Goal: Task Accomplishment & Management: Use online tool/utility

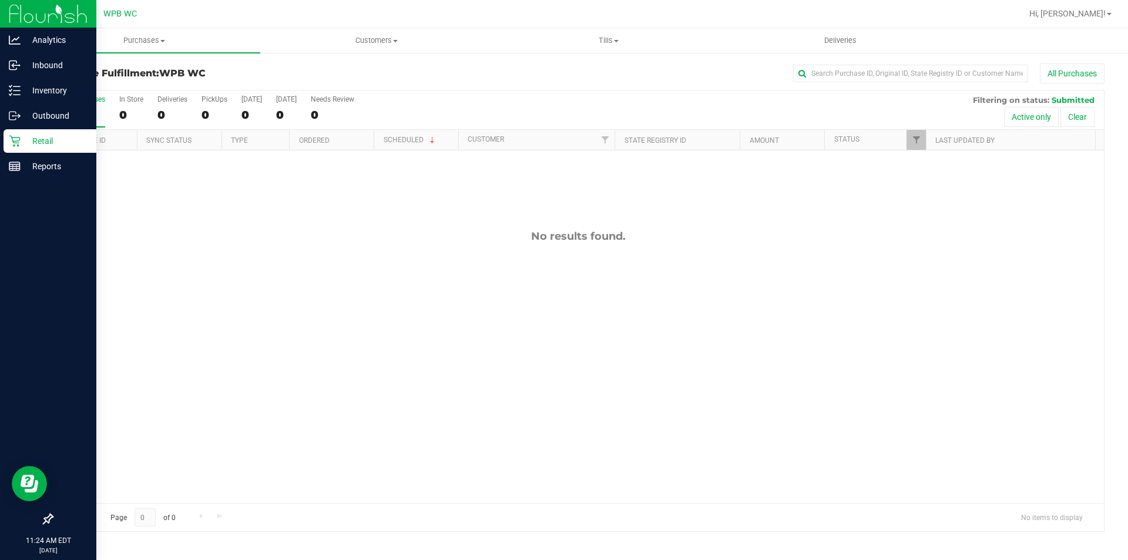
click at [18, 140] on icon at bounding box center [15, 141] width 12 height 12
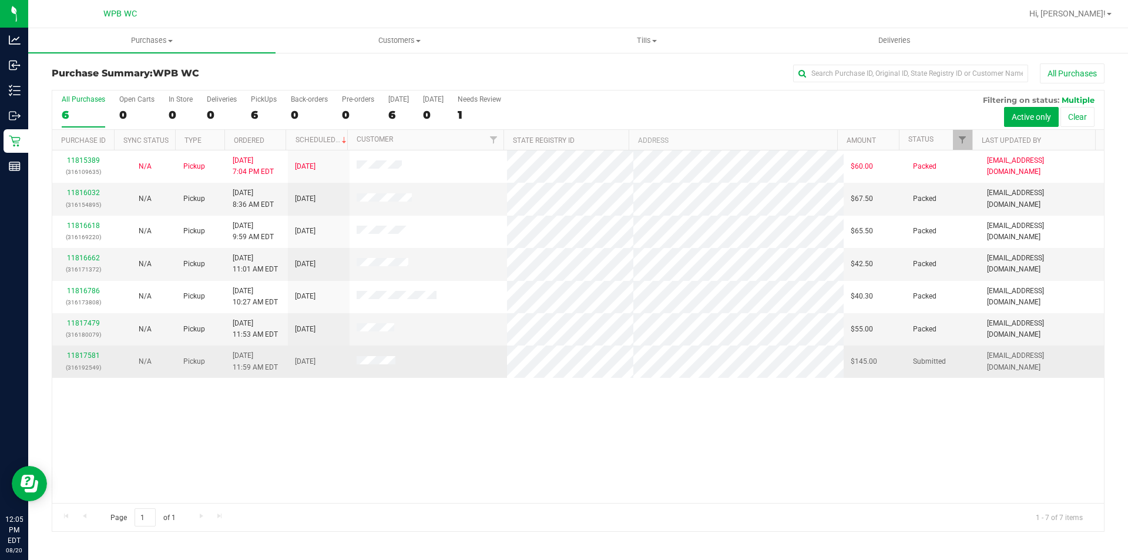
click at [81, 350] on div "11817581 (316192549)" at bounding box center [83, 361] width 48 height 22
click at [84, 354] on link "11817581" at bounding box center [83, 355] width 33 height 8
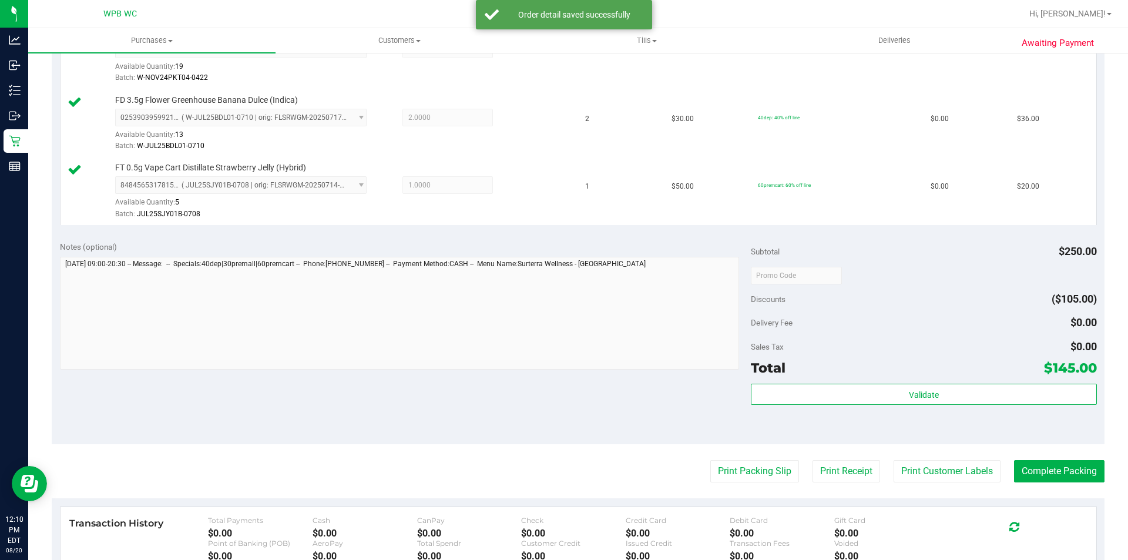
scroll to position [587, 0]
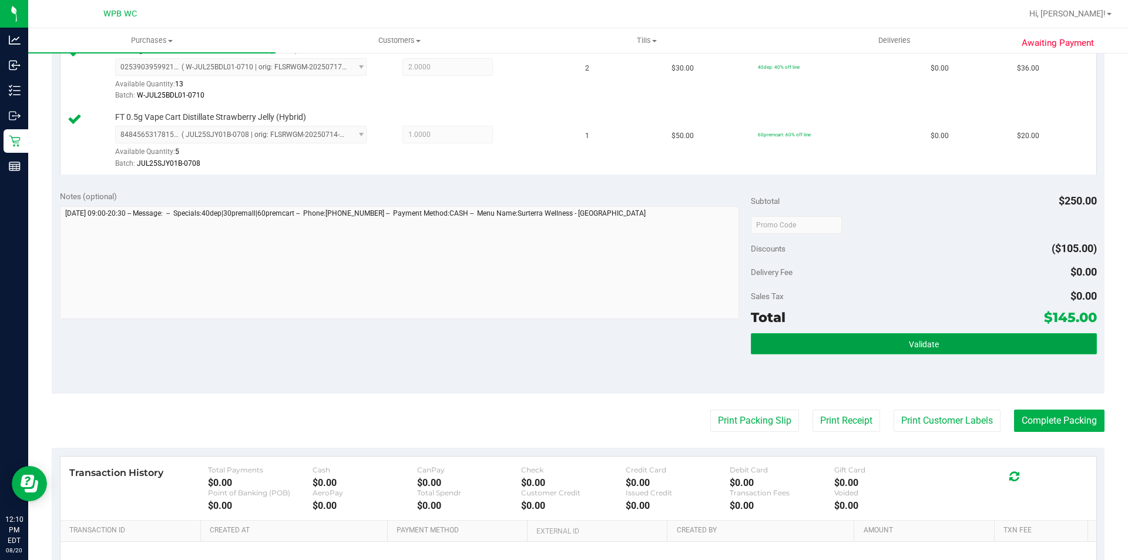
click at [952, 339] on button "Validate" at bounding box center [923, 343] width 345 height 21
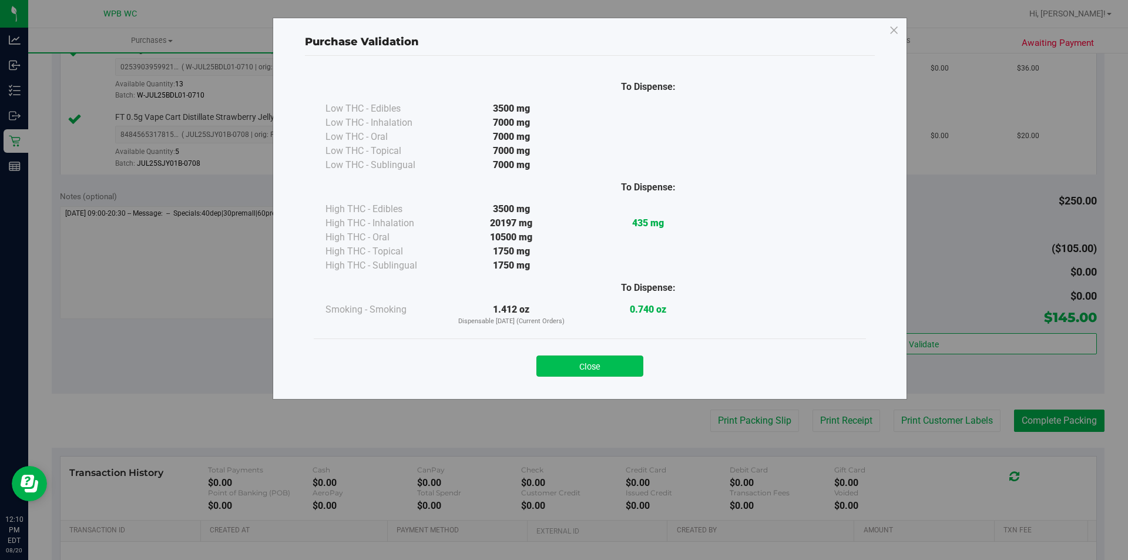
click at [627, 361] on button "Close" at bounding box center [589, 365] width 107 height 21
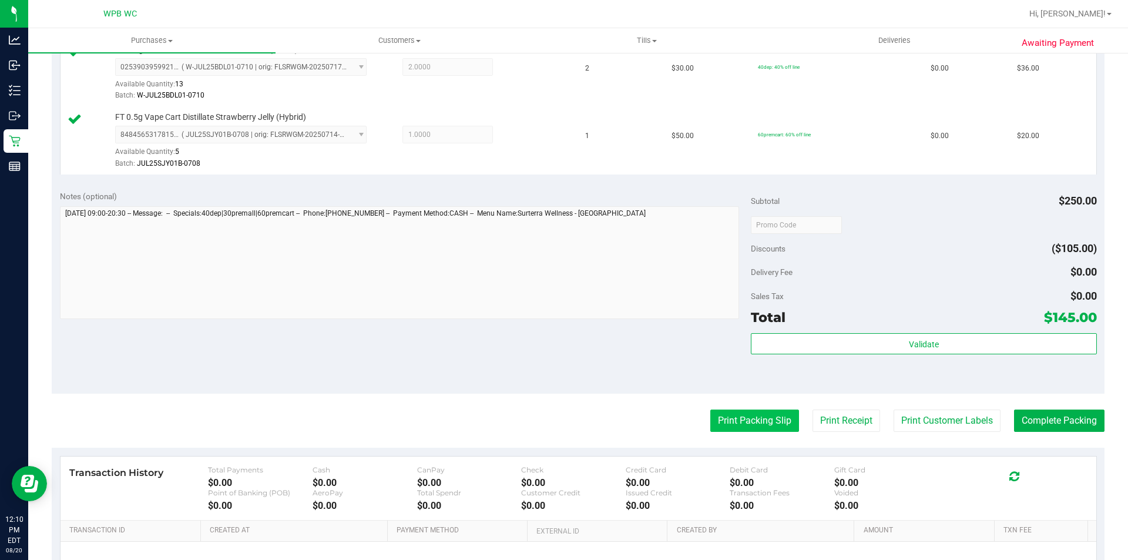
click at [768, 419] on button "Print Packing Slip" at bounding box center [754, 420] width 89 height 22
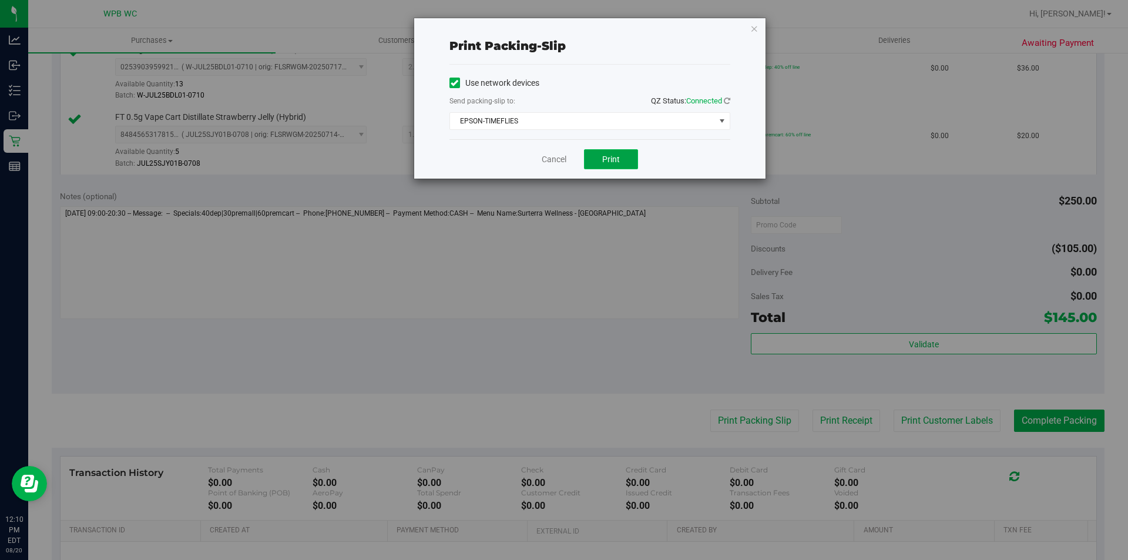
click at [604, 163] on span "Print" at bounding box center [611, 158] width 18 height 9
click at [562, 157] on link "Cancel" at bounding box center [554, 159] width 25 height 12
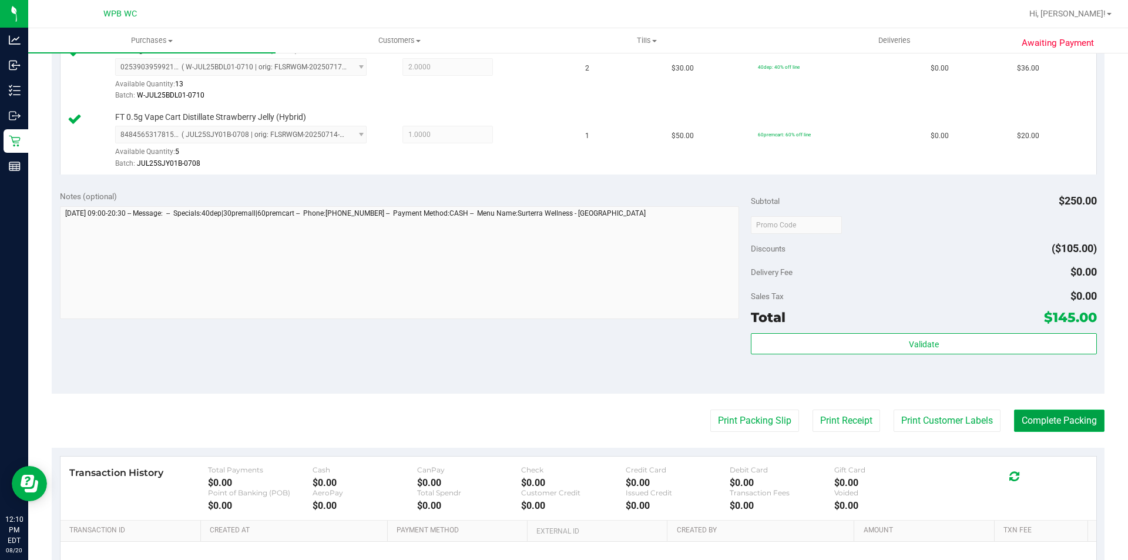
click at [1018, 419] on button "Complete Packing" at bounding box center [1059, 420] width 90 height 22
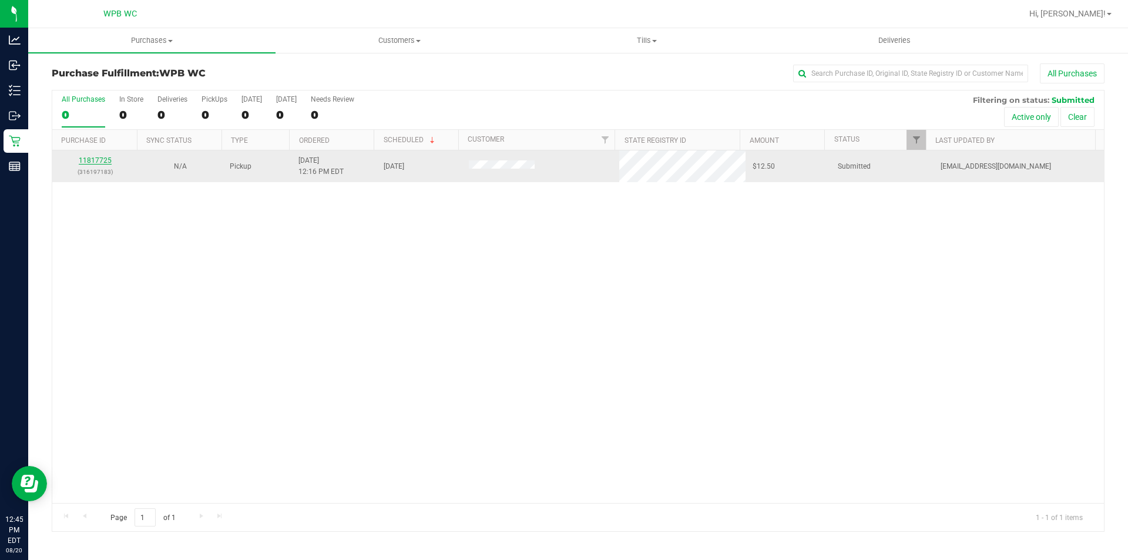
click at [91, 162] on link "11817725" at bounding box center [95, 160] width 33 height 8
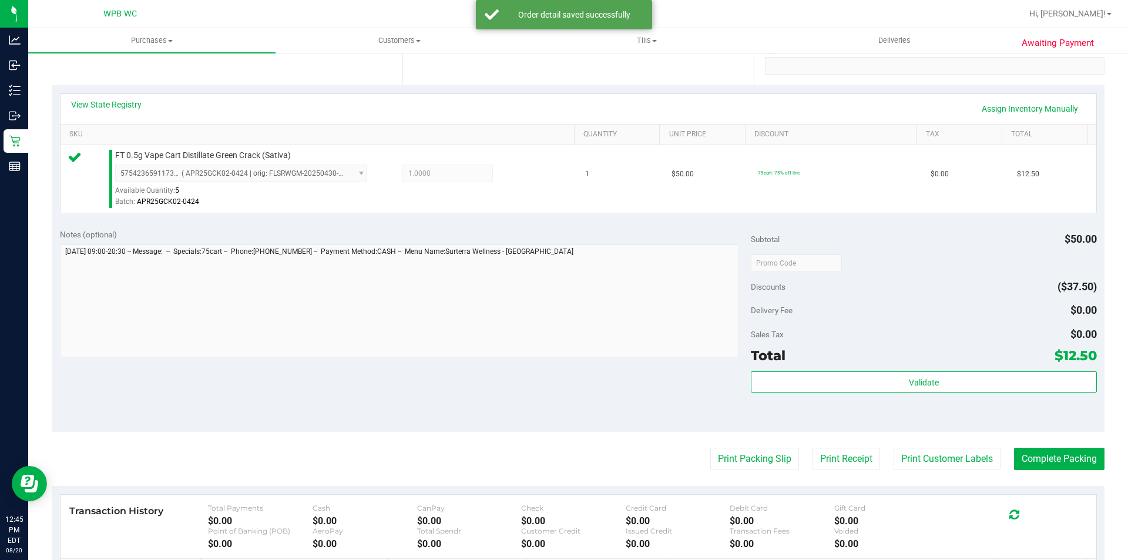
scroll to position [401, 0]
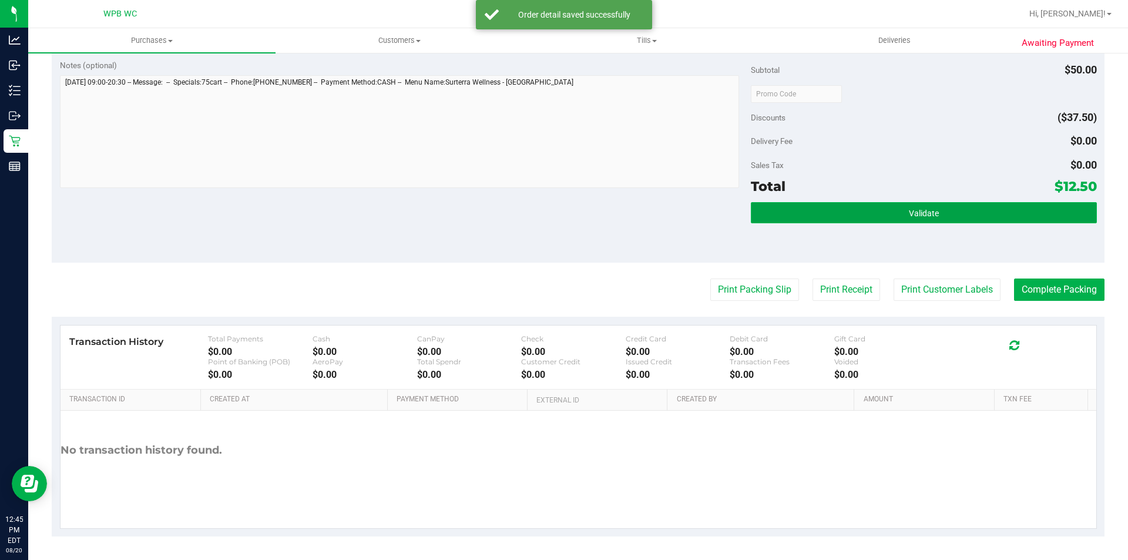
click at [795, 216] on button "Validate" at bounding box center [923, 212] width 345 height 21
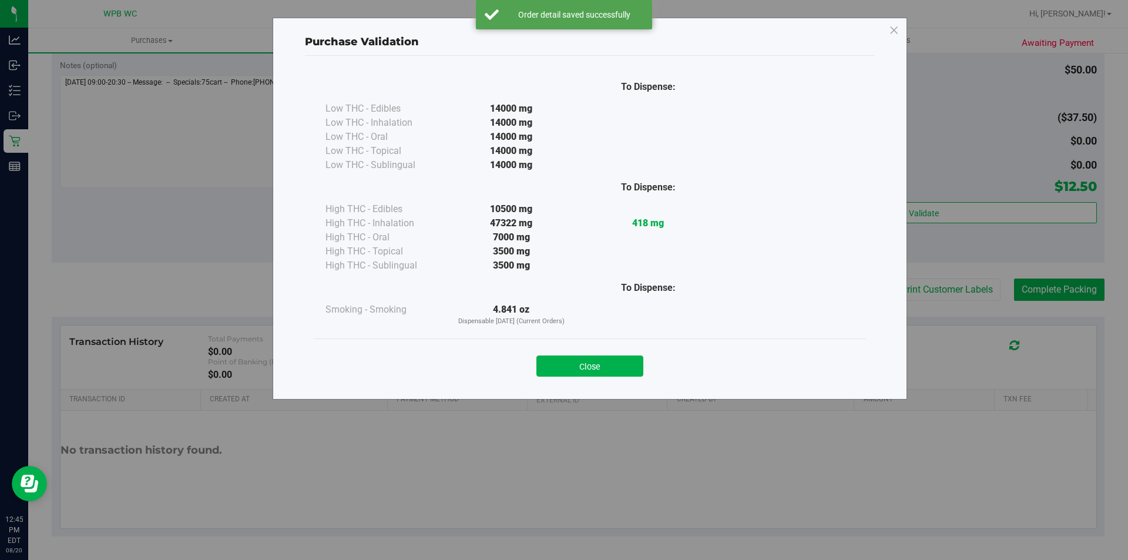
click at [749, 287] on div "To Dispense: Low THC - Edibles 14000 mg" at bounding box center [590, 222] width 570 height 332
click at [593, 368] on button "Close" at bounding box center [589, 365] width 107 height 21
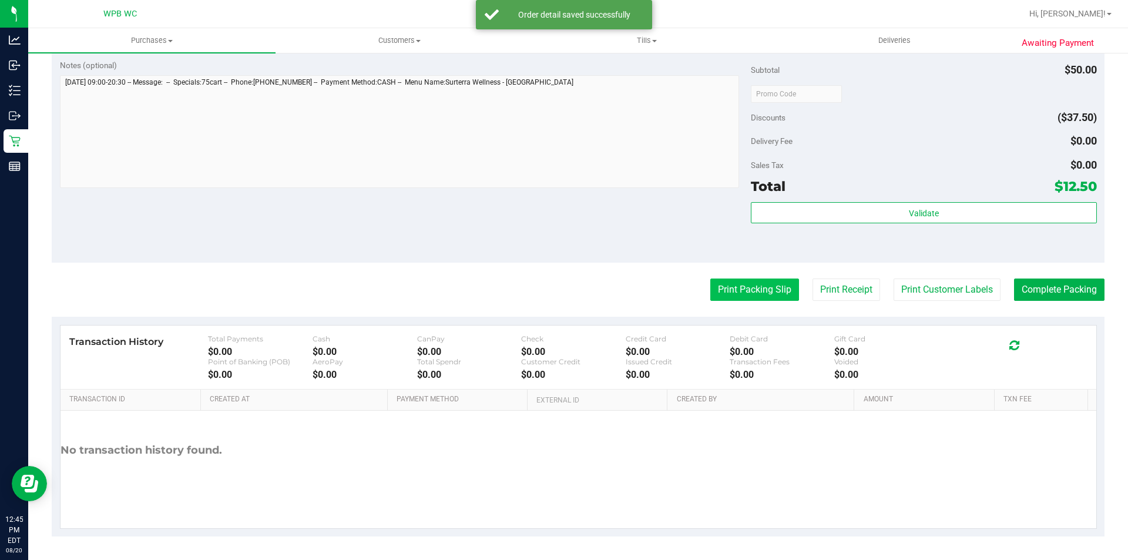
click at [725, 281] on button "Print Packing Slip" at bounding box center [754, 289] width 89 height 22
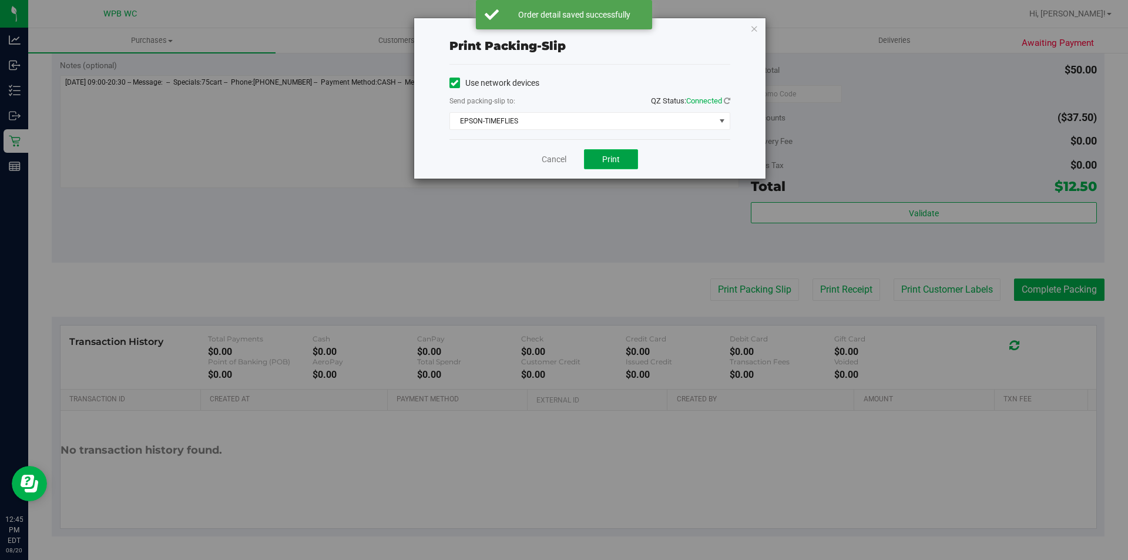
click at [608, 157] on span "Print" at bounding box center [611, 158] width 18 height 9
click at [545, 160] on link "Cancel" at bounding box center [554, 159] width 25 height 12
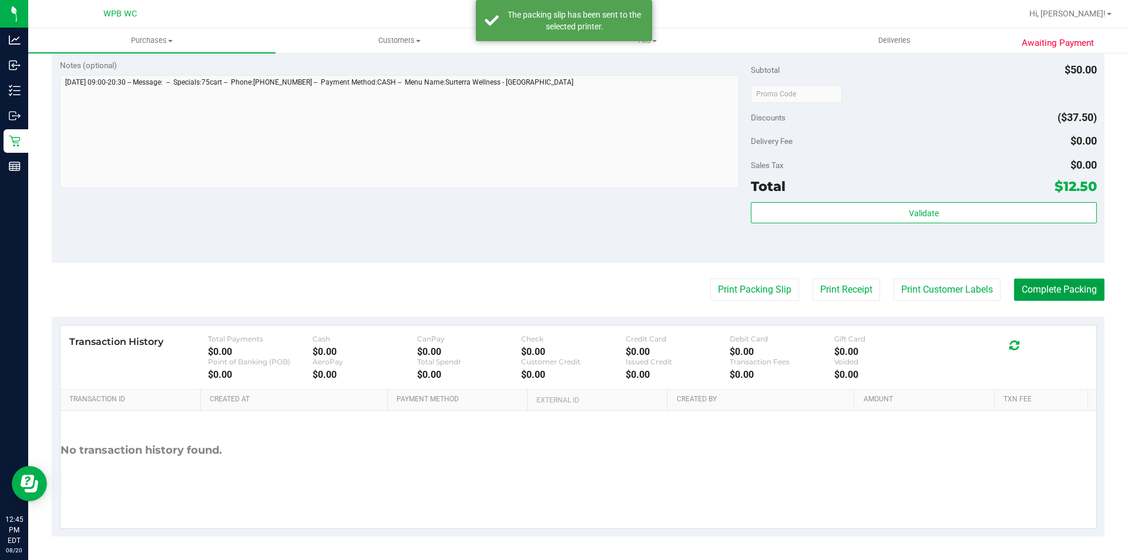
click at [1061, 290] on button "Complete Packing" at bounding box center [1059, 289] width 90 height 22
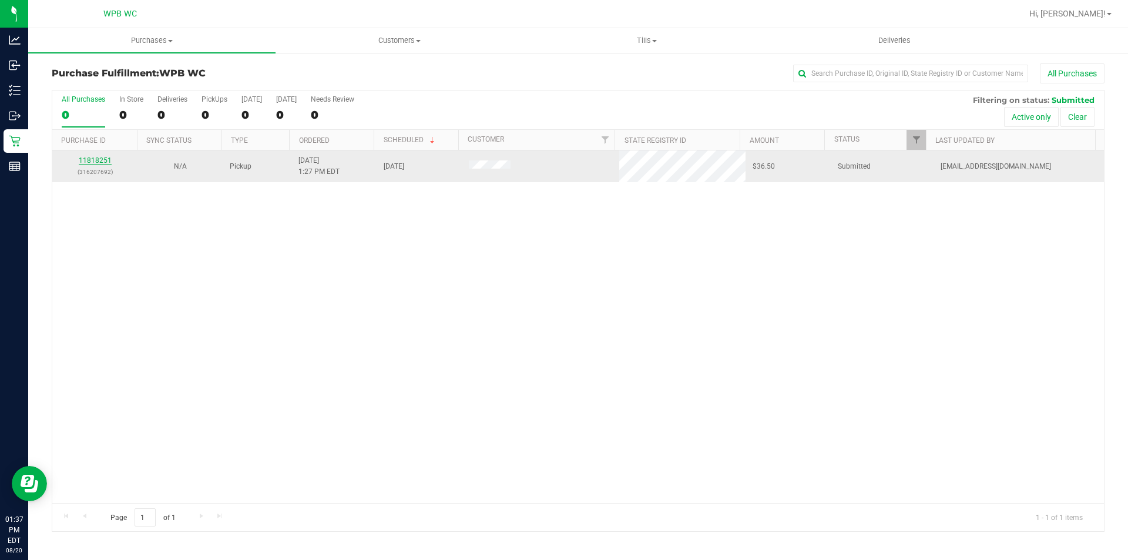
click at [99, 160] on link "11818251" at bounding box center [95, 160] width 33 height 8
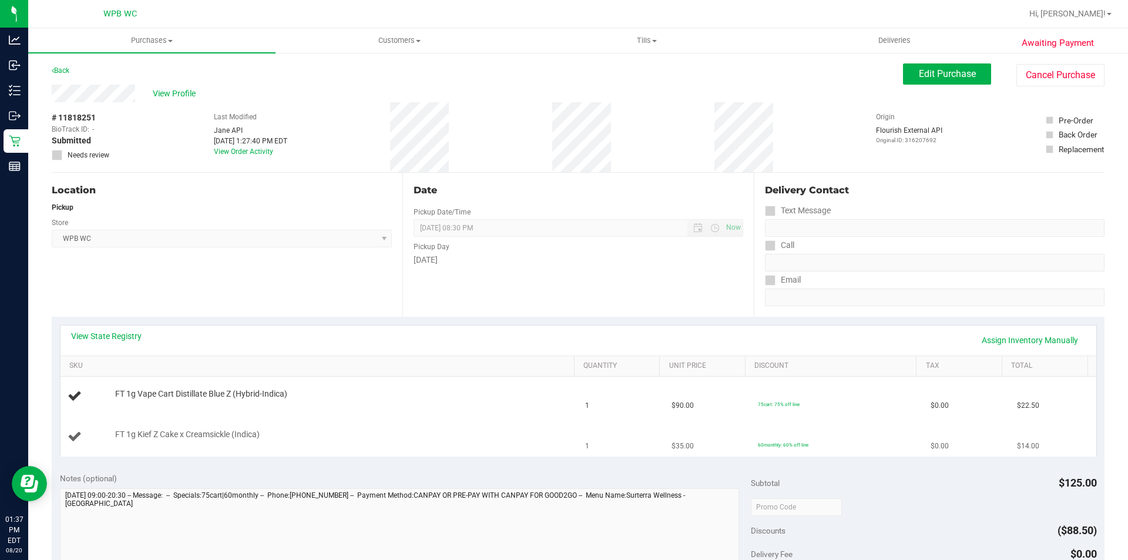
click at [351, 428] on td "FT 1g Kief Z Cake x Creamsickle (Indica)" at bounding box center [319, 436] width 518 height 39
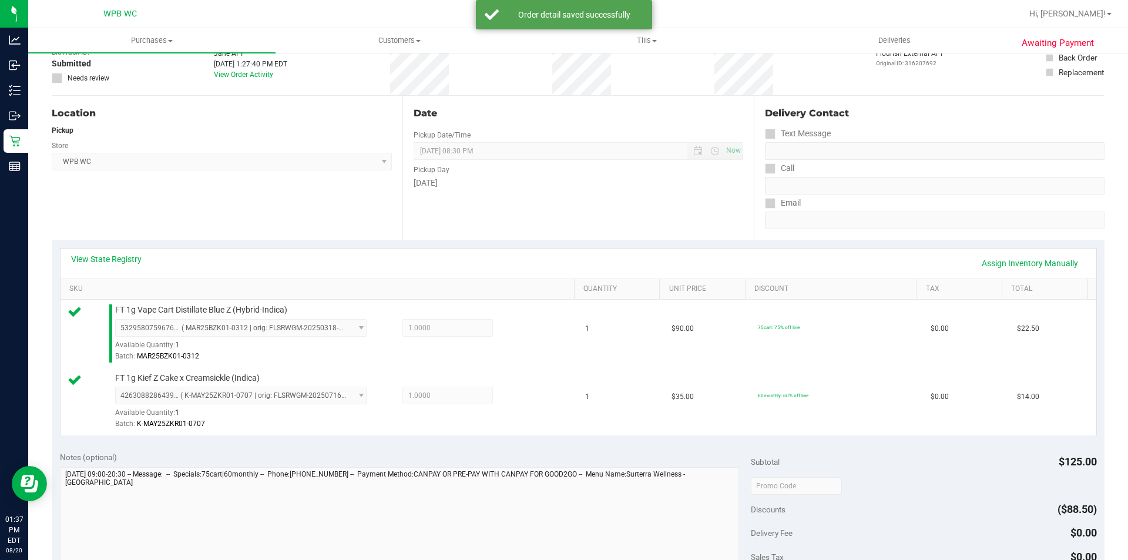
scroll to position [411, 0]
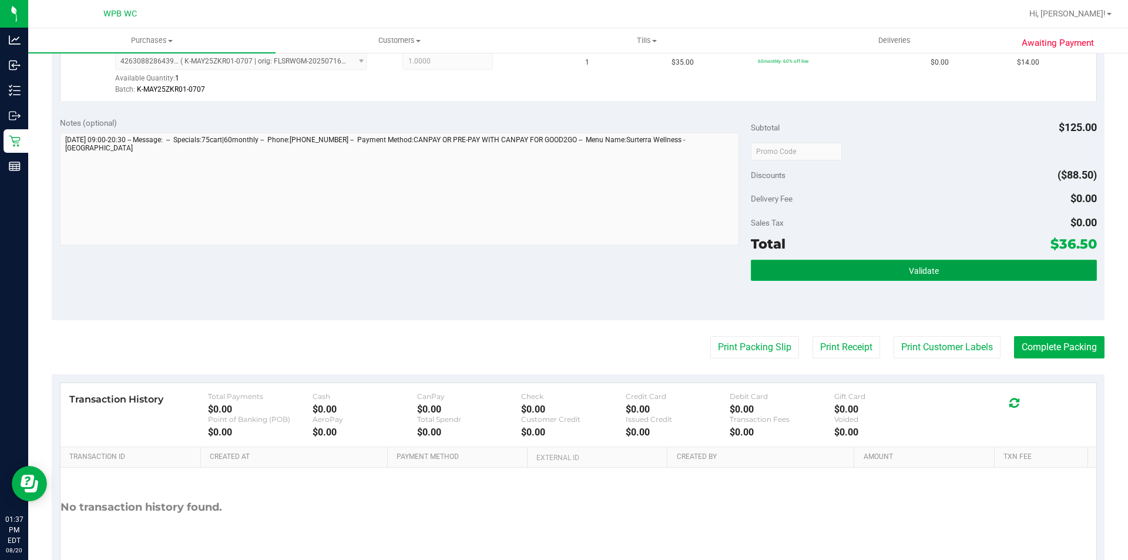
click at [922, 266] on span "Validate" at bounding box center [924, 270] width 30 height 9
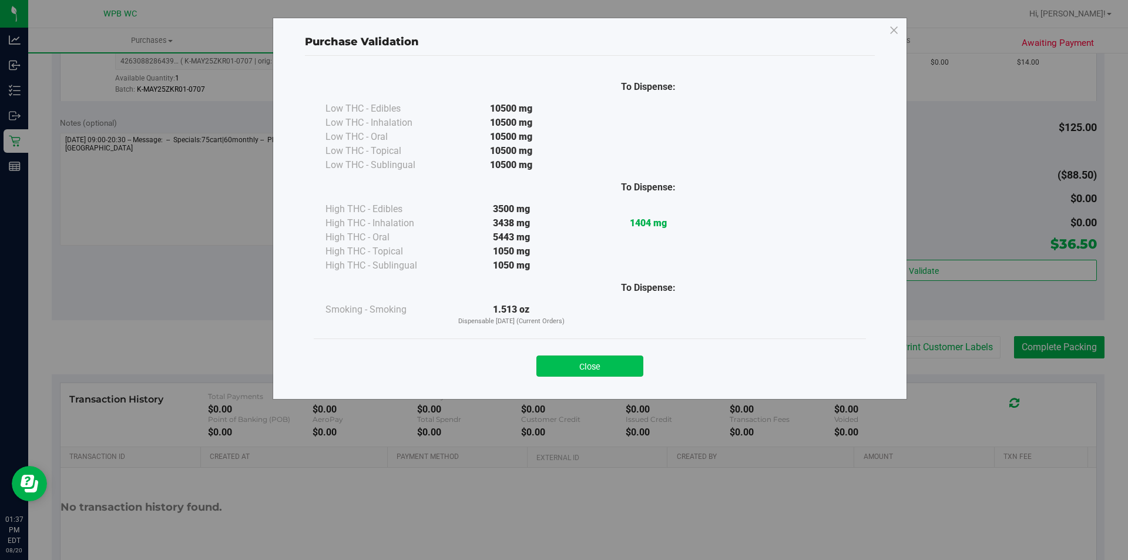
drag, startPoint x: 616, startPoint y: 350, endPoint x: 627, endPoint y: 366, distance: 20.2
click at [617, 350] on div "Close" at bounding box center [589, 362] width 534 height 29
click at [633, 371] on button "Close" at bounding box center [589, 365] width 107 height 21
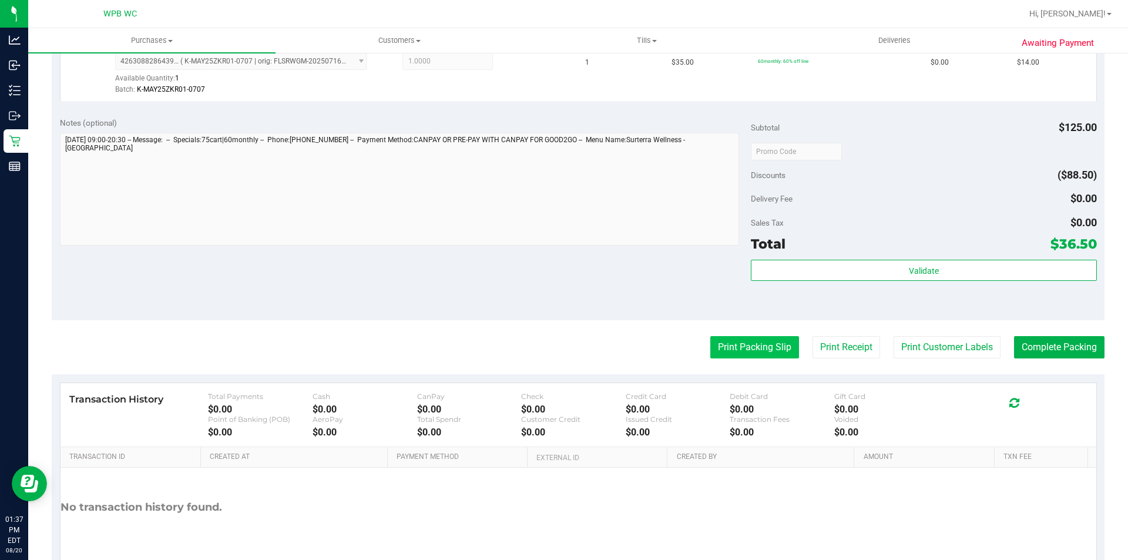
click at [755, 346] on button "Print Packing Slip" at bounding box center [754, 347] width 89 height 22
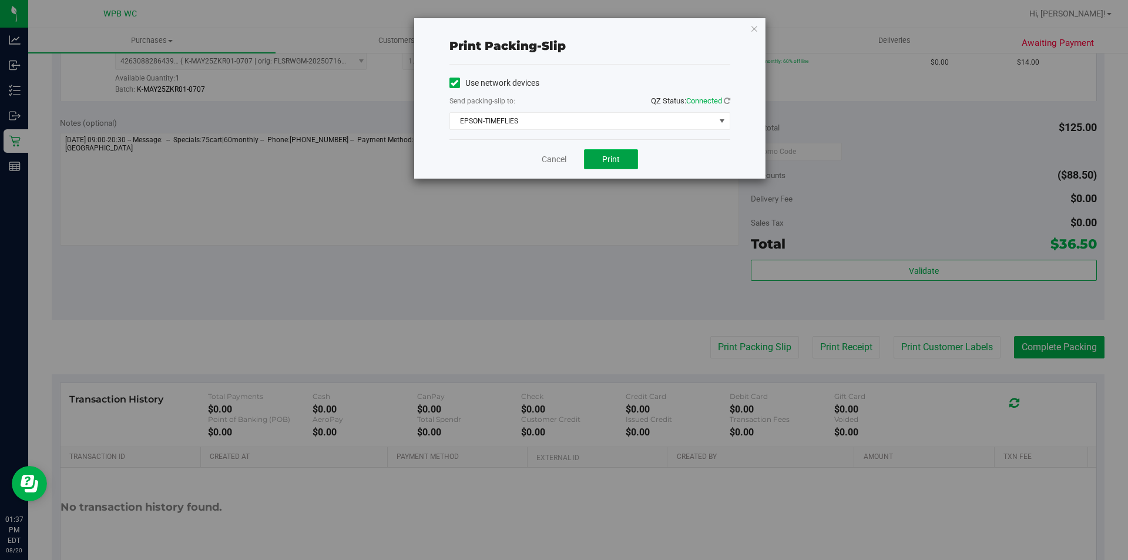
click at [617, 157] on span "Print" at bounding box center [611, 158] width 18 height 9
click at [558, 154] on link "Cancel" at bounding box center [554, 159] width 25 height 12
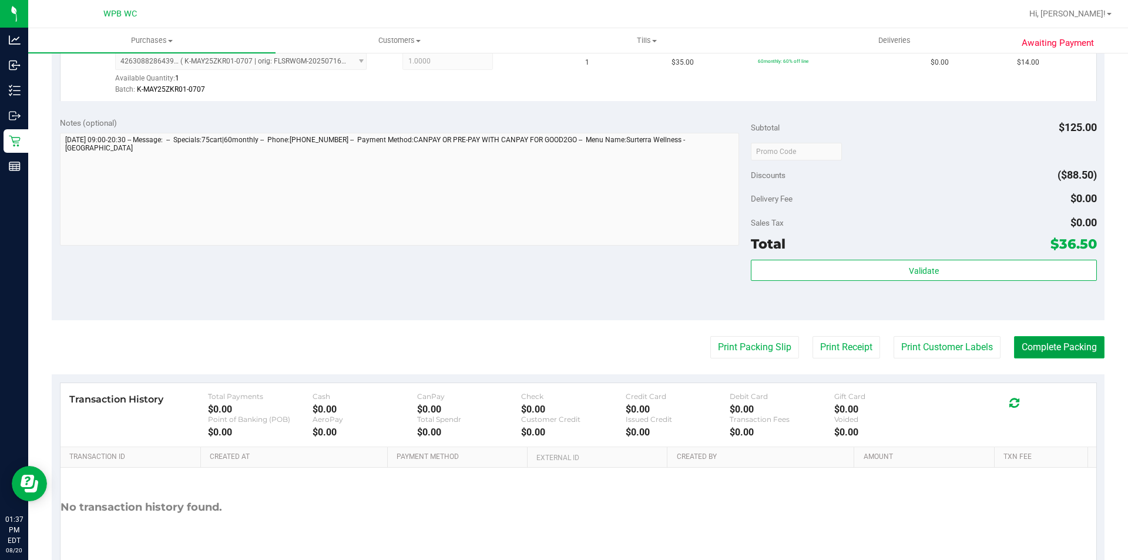
click at [1040, 346] on button "Complete Packing" at bounding box center [1059, 347] width 90 height 22
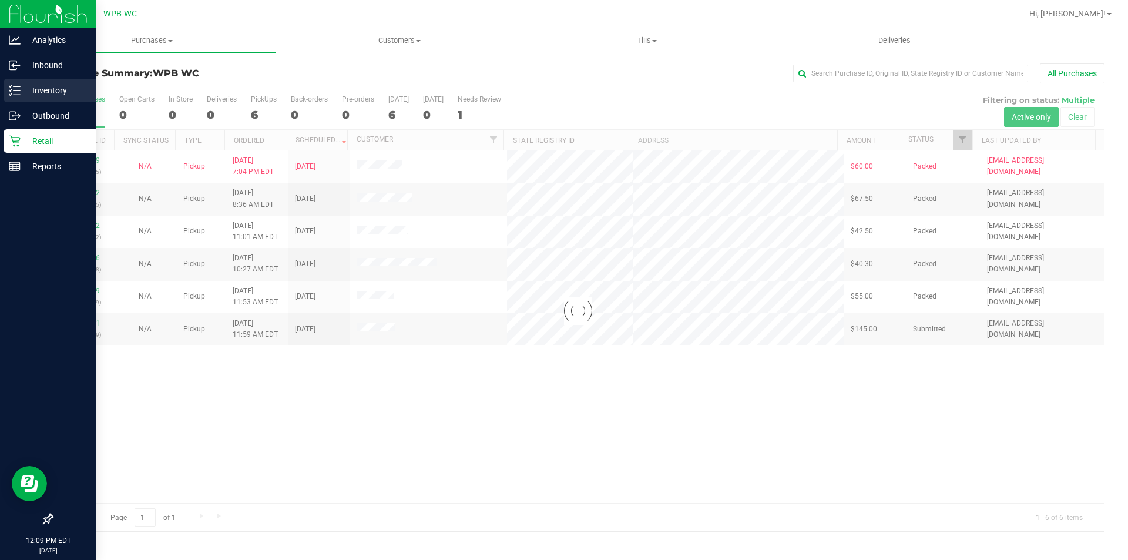
click at [43, 88] on p "Inventory" at bounding box center [56, 90] width 70 height 14
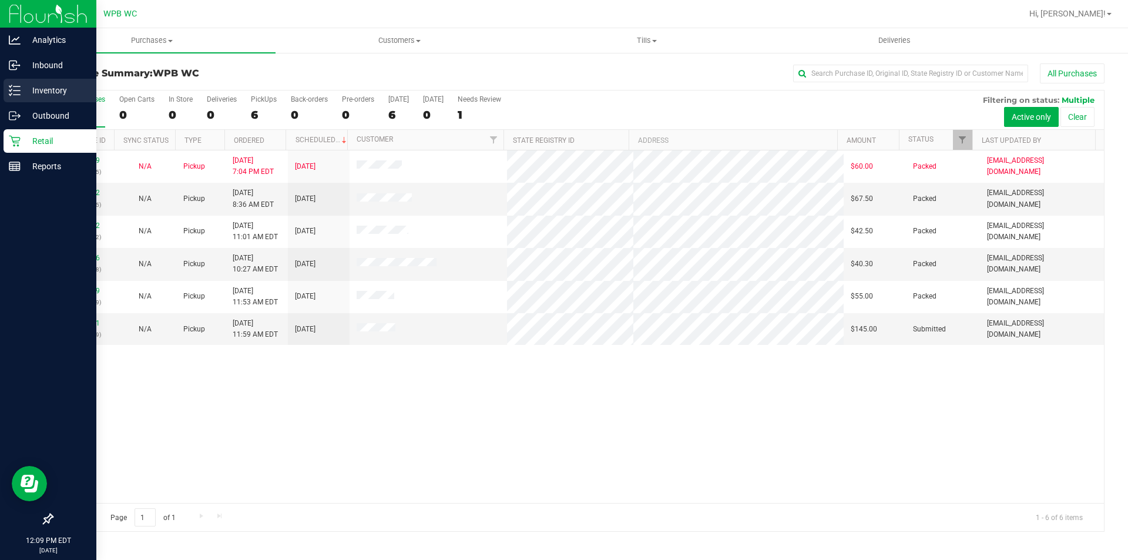
click at [40, 86] on p "Inventory" at bounding box center [56, 90] width 70 height 14
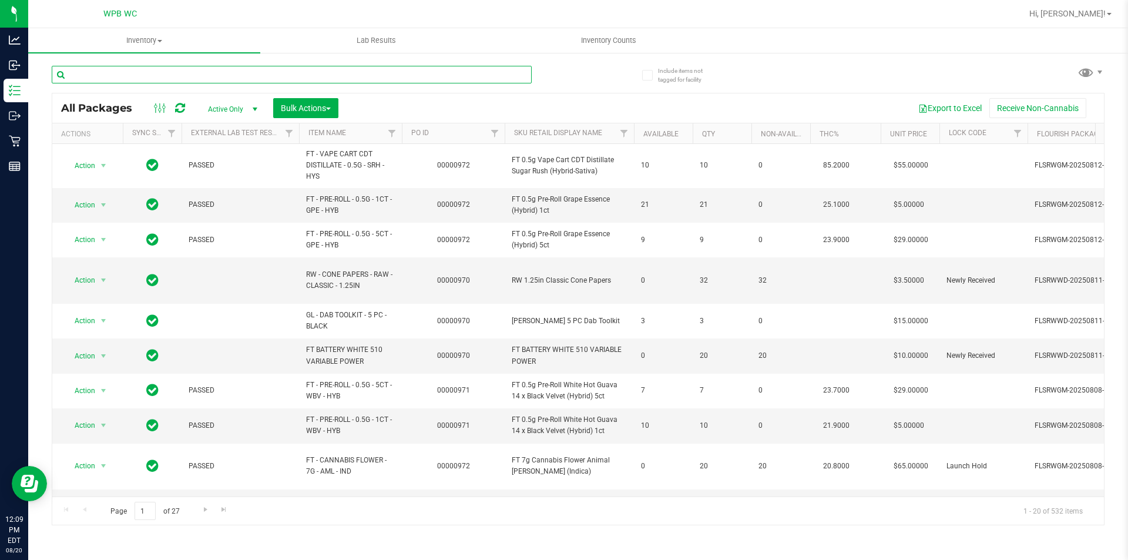
click at [163, 73] on input "text" at bounding box center [292, 75] width 480 height 18
click at [267, 72] on input "text" at bounding box center [292, 75] width 480 height 18
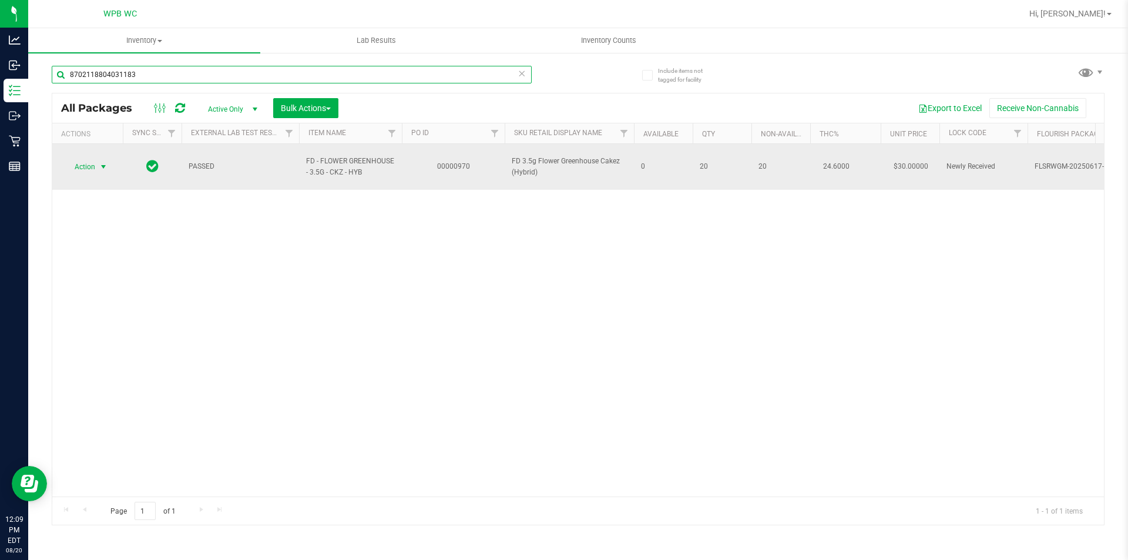
type input "8702118804031183"
click at [96, 163] on span "select" at bounding box center [103, 167] width 15 height 16
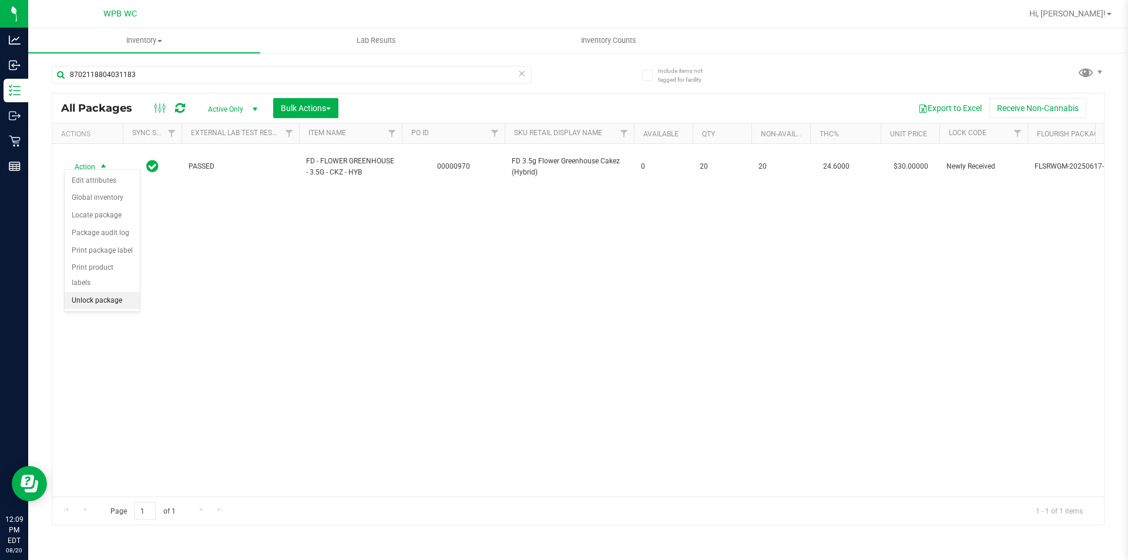
click at [116, 292] on li "Unlock package" at bounding box center [102, 301] width 75 height 18
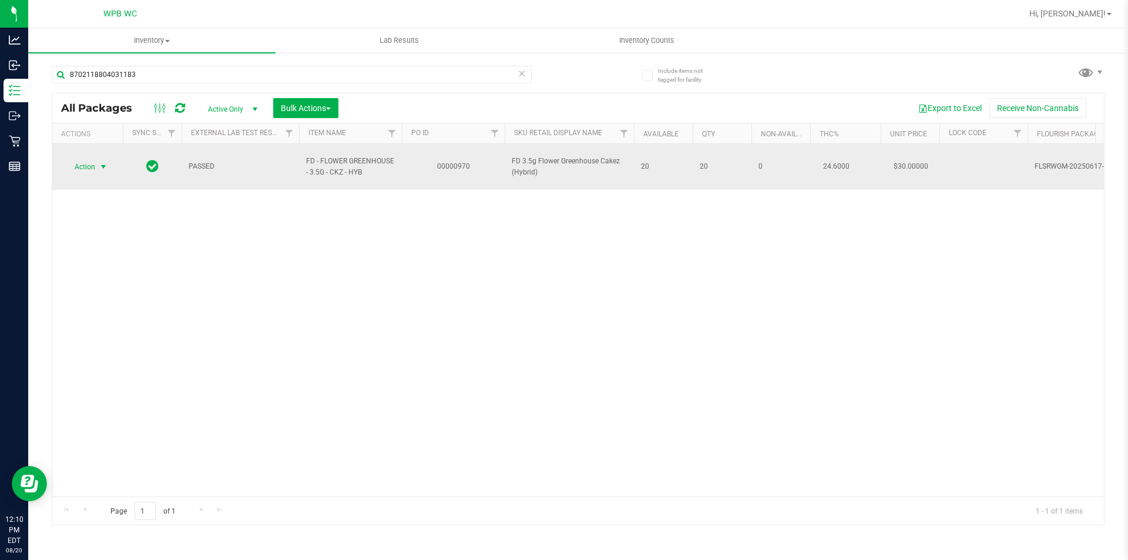
click at [100, 167] on span "select" at bounding box center [103, 167] width 15 height 16
drag, startPoint x: 186, startPoint y: 310, endPoint x: 138, endPoint y: 165, distance: 152.7
click at [184, 307] on div "Action Action Adjust qty Create package Edit attributes Global inventory Locate…" at bounding box center [577, 320] width 1051 height 352
